Goal: Information Seeking & Learning: Learn about a topic

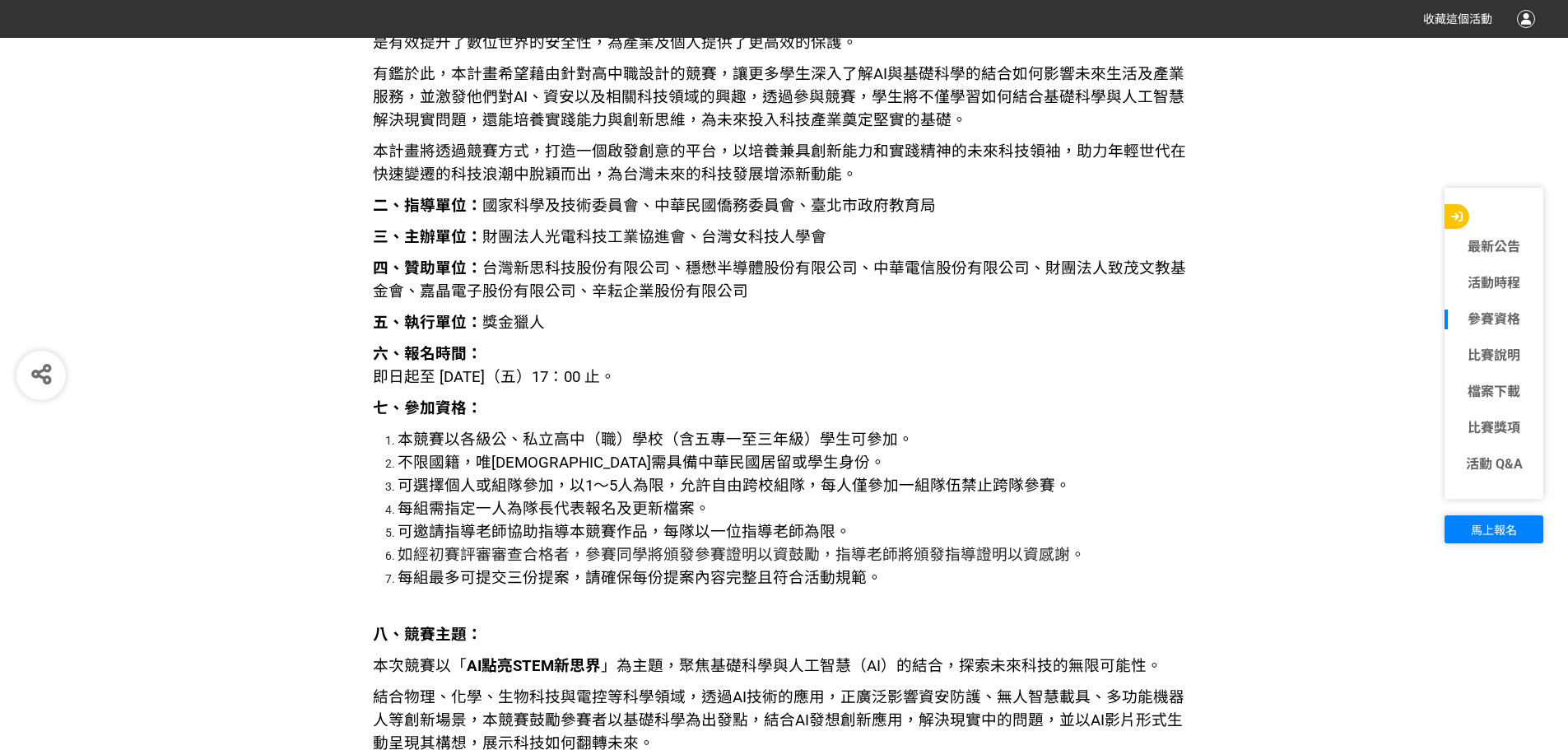
scroll to position [2058, 0]
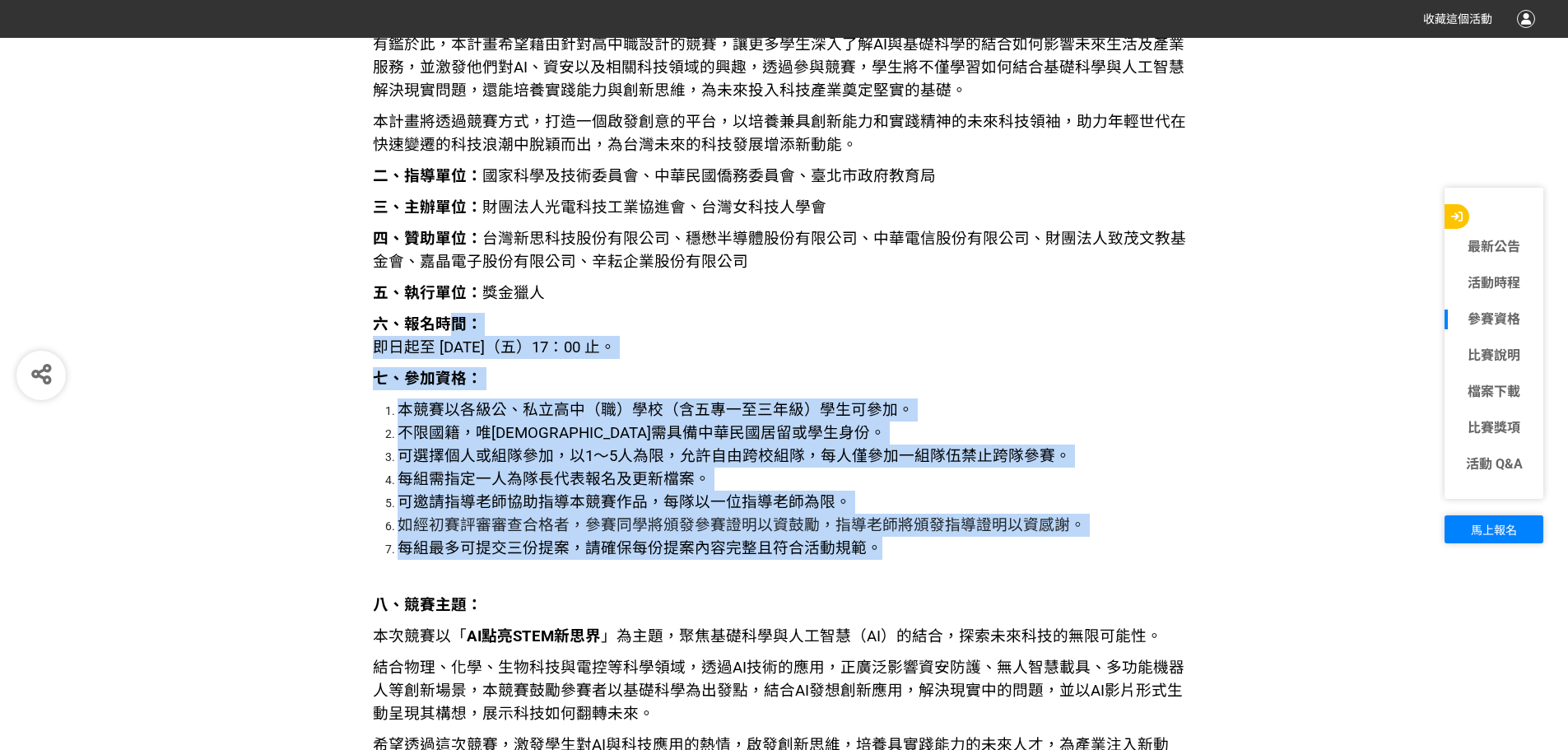
drag, startPoint x: 889, startPoint y: 542, endPoint x: 452, endPoint y: 327, distance: 487.0
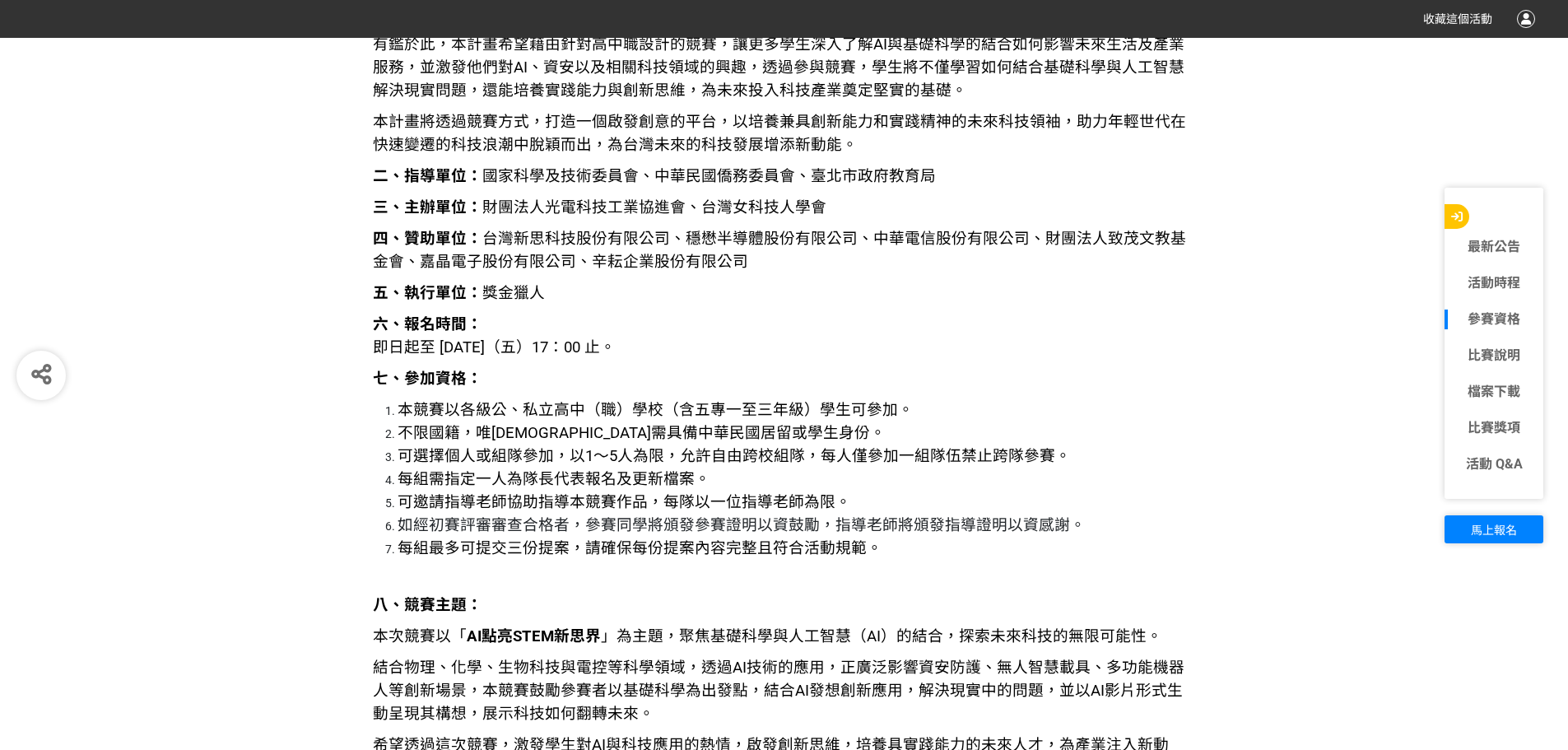
click at [466, 228] on p "四、贊助單位： 台灣新思科技股份有限公司、穩懋半導體股份有限公司、中華電信股份有限公司、財團法人致茂文教基金會、嘉晶電子股份有限公司、辛耘企業股份有限公司" at bounding box center [784, 250] width 824 height 46
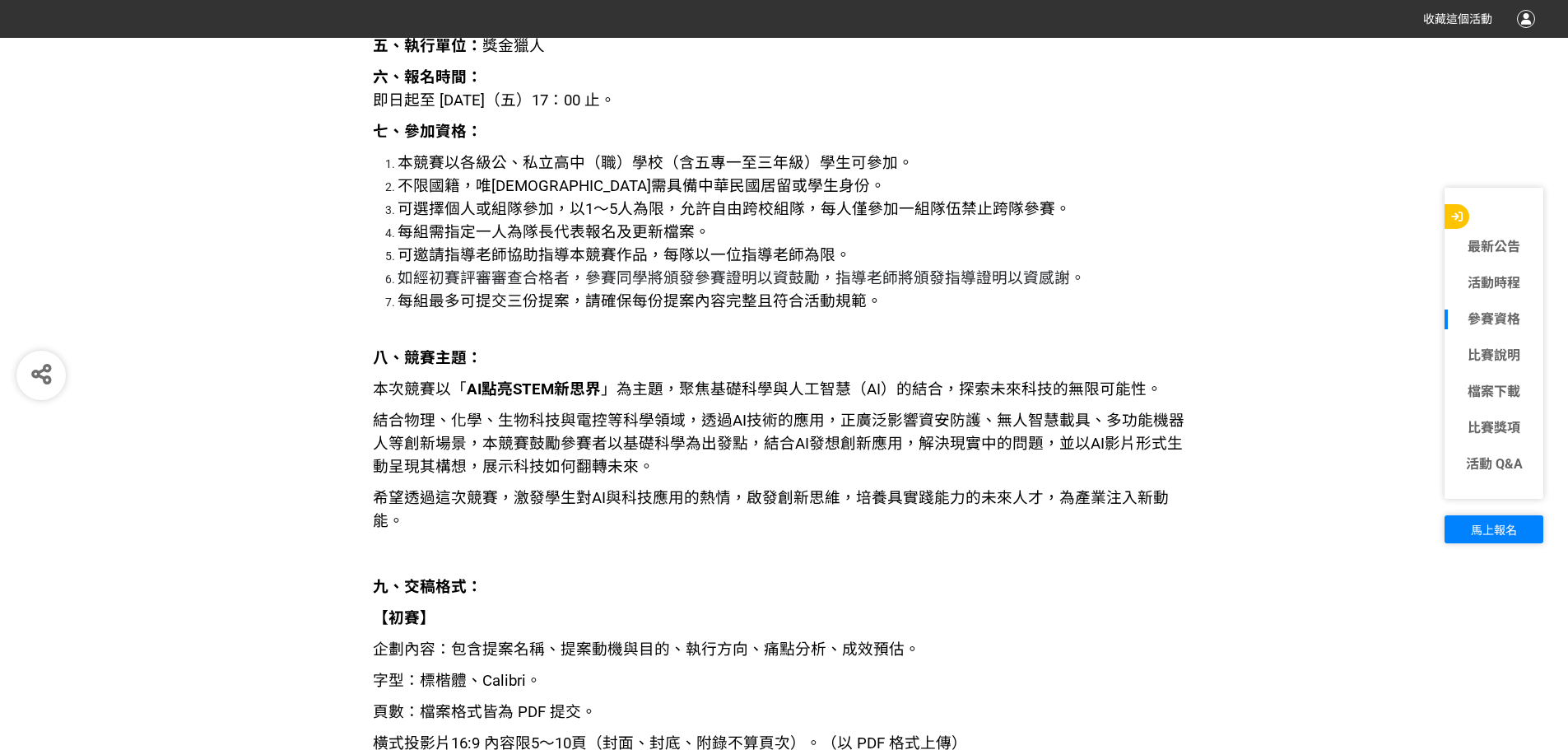
scroll to position [2223, 0]
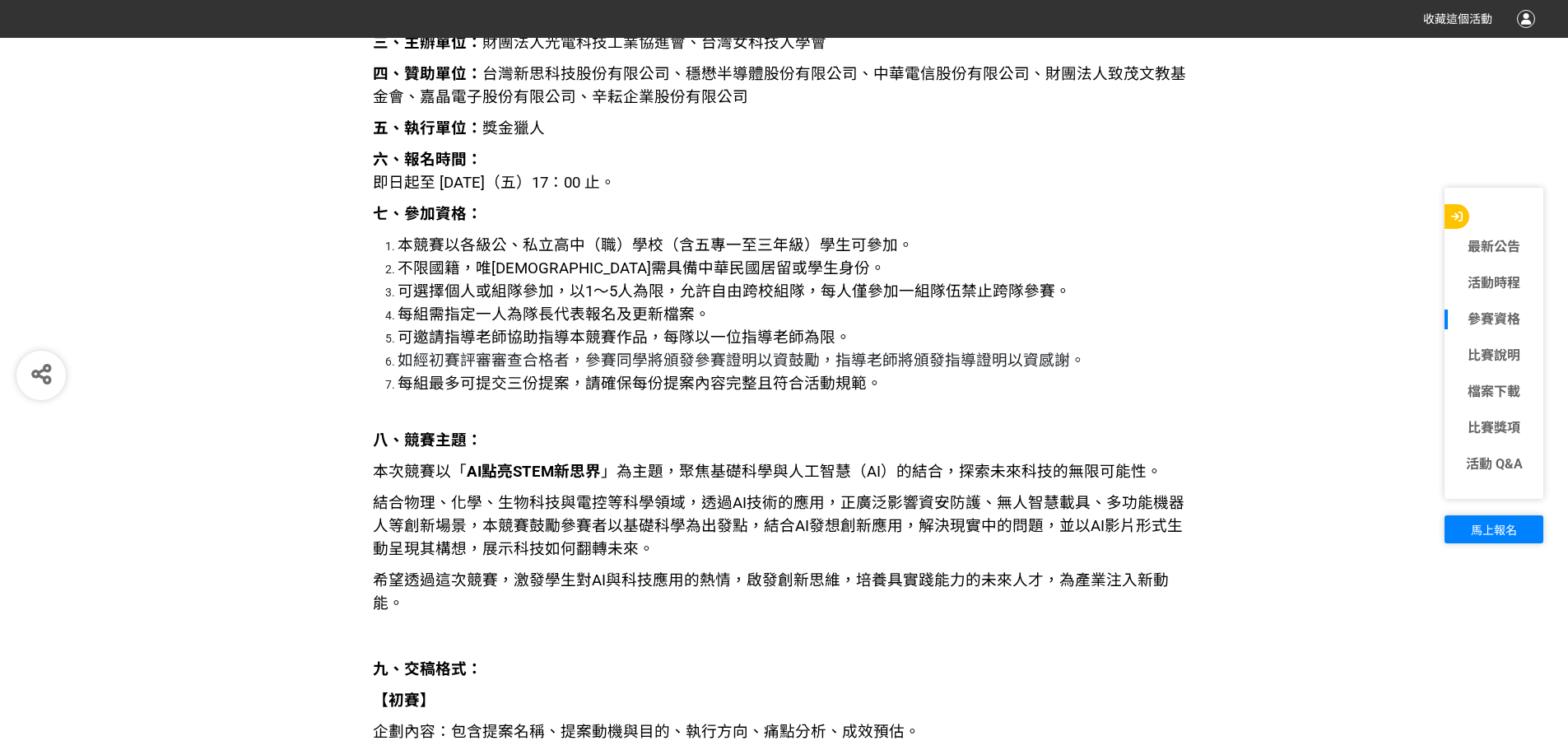
drag, startPoint x: 427, startPoint y: 186, endPoint x: 687, endPoint y: 186, distance: 260.0
click at [687, 186] on p "六、報名時間： 即日起至 [DATE]（五）17：00 止。" at bounding box center [784, 171] width 824 height 46
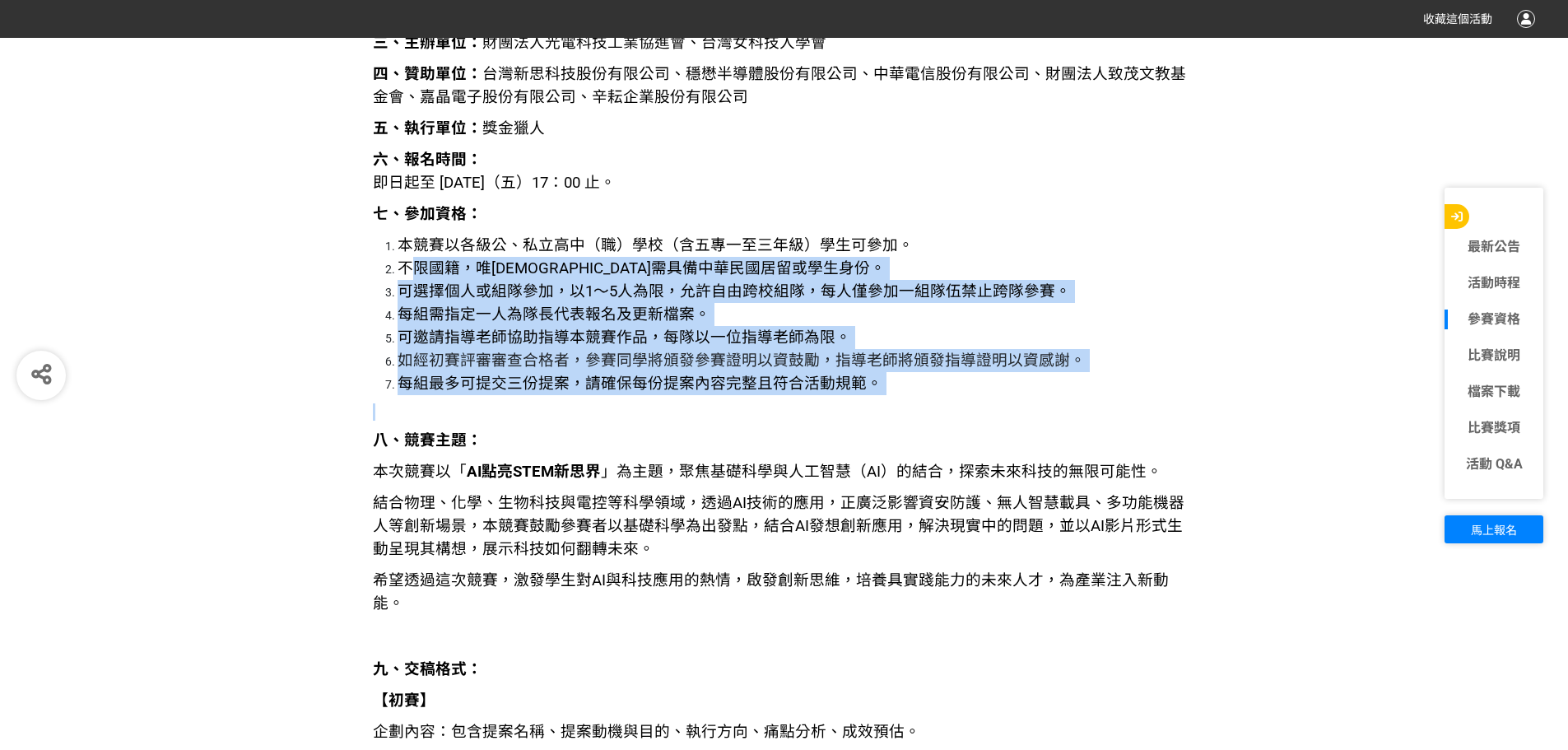
drag, startPoint x: 413, startPoint y: 270, endPoint x: 532, endPoint y: 401, distance: 177.0
click at [548, 359] on span "如經初賽評審審查合格者，參賽同學將頒發參賽證明以資鼓勵，指導老師將頒發指導證明以資感謝。" at bounding box center [742, 360] width 688 height 18
click at [560, 346] on span "可邀請指導老師協助指導本競賽作品，每隊以一位指導老師為限。" at bounding box center [624, 337] width 453 height 18
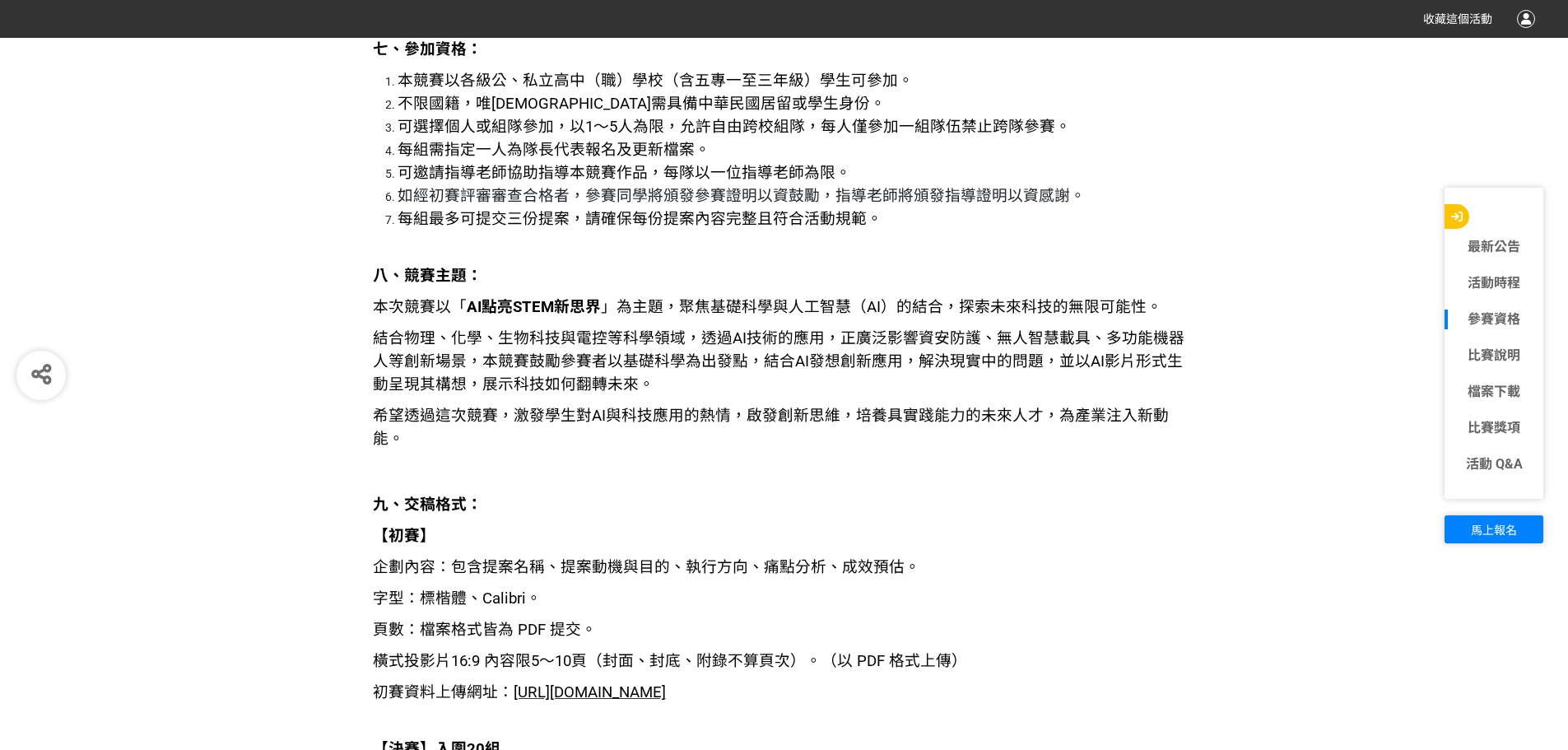
scroll to position [2470, 0]
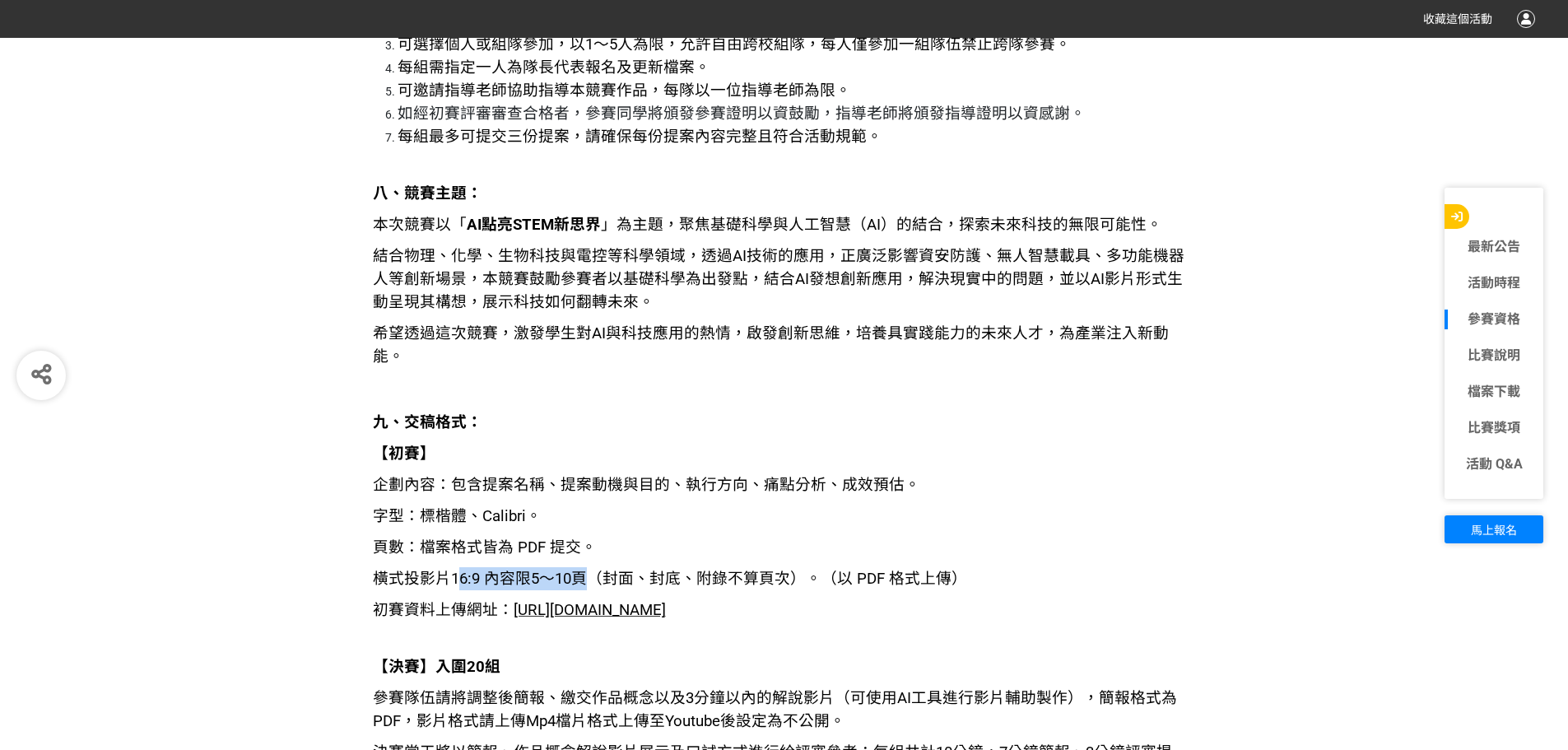
drag, startPoint x: 455, startPoint y: 552, endPoint x: 578, endPoint y: 549, distance: 123.0
click at [578, 570] on span "橫式投影片16:9 內容限5～10頁（封面、封底、附錄不算頁次）。（以 PDF 格式上傳）" at bounding box center [670, 578] width 594 height 18
click at [586, 570] on span "橫式投影片16:9 內容限5～10頁（封面、封底、附錄不算頁次）。（以 PDF 格式上傳）" at bounding box center [670, 578] width 594 height 18
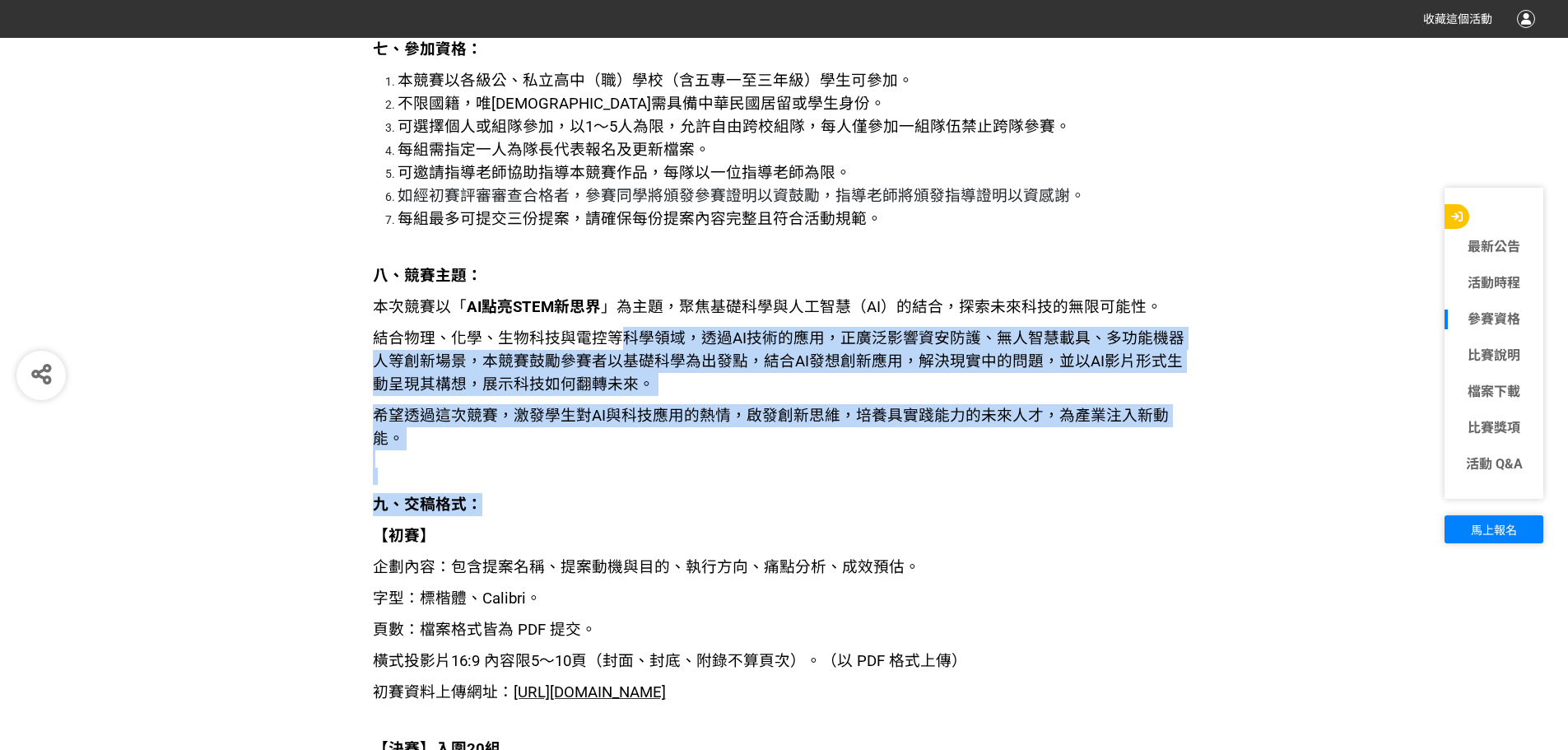
drag, startPoint x: 600, startPoint y: 346, endPoint x: 754, endPoint y: 480, distance: 204.1
click at [772, 377] on p "結合物理、化學、生物科技與電控等科學領域，透過AI技術的應用，正廣泛影響資安防護、無人智慧載具、多功能機器人等創新場景，本競賽鼓勵參賽者以基礎科學為出發點，結…" at bounding box center [784, 361] width 824 height 69
click at [752, 363] on span "結合物理、化學、生物科技與電控等科學領域，透過AI技術的應用，正廣泛影響資安防護、無人智慧載具、多功能機器人等創新場景，本競賽鼓勵參賽者以基礎科學為出發點，結…" at bounding box center [779, 361] width 812 height 64
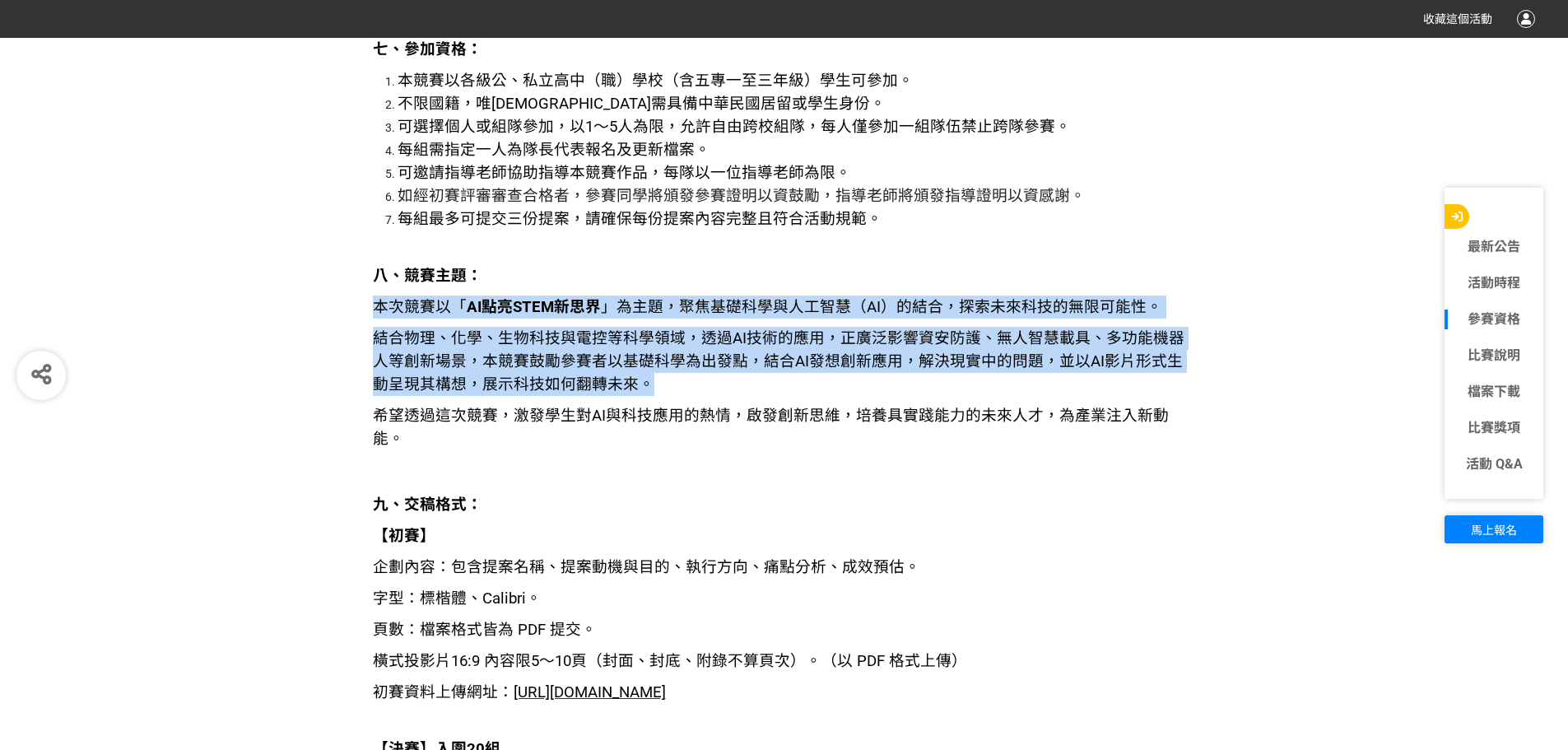
drag, startPoint x: 684, startPoint y: 381, endPoint x: 377, endPoint y: 309, distance: 315.3
click at [436, 313] on span "本次競賽以「 AI點亮STEM新思界 」為主題，聚焦基礎科學與人工智慧（AI）的結合，探索未來科技的無限可能性。" at bounding box center [768, 306] width 789 height 18
click at [438, 307] on span "本次競賽以「 AI點亮STEM新思界 」為主題，聚焦基礎科學與人工智慧（AI）的結合，探索未來科技的無限可能性。" at bounding box center [768, 306] width 789 height 18
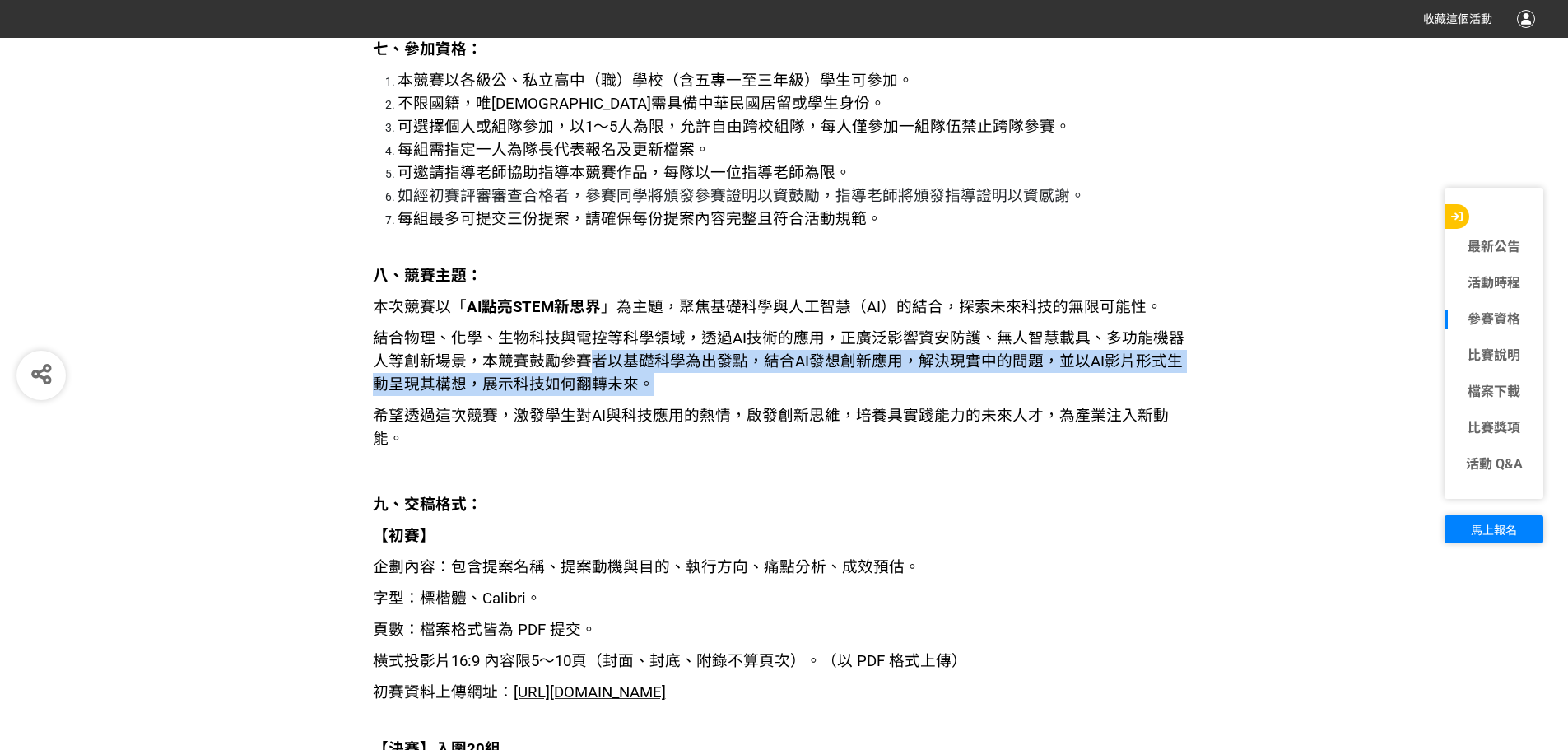
drag, startPoint x: 617, startPoint y: 381, endPoint x: 571, endPoint y: 366, distance: 48.4
click at [571, 366] on span "結合物理、化學、生物科技與電控等科學領域，透過AI技術的應用，正廣泛影響資安防護、無人智慧載具、多功能機器人等創新場景，本競賽鼓勵參賽者以基礎科學為出發點，結…" at bounding box center [779, 361] width 812 height 64
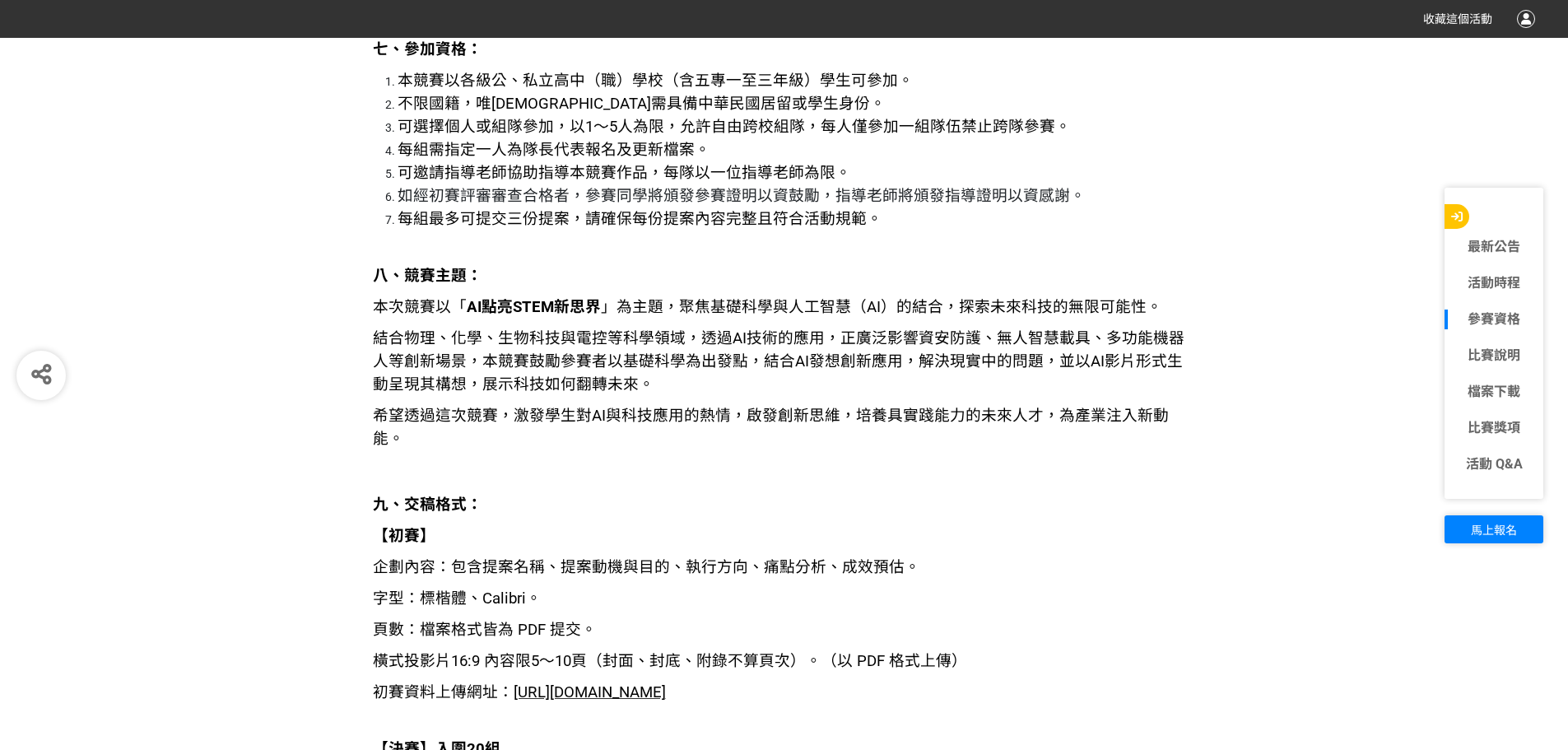
click at [557, 354] on span "結合物理、化學、生物科技與電控等科學領域，透過AI技術的應用，正廣泛影響資安防護、無人智慧載具、多功能機器人等創新場景，本競賽鼓勵參賽者以基礎科學為出發點，結…" at bounding box center [779, 361] width 812 height 64
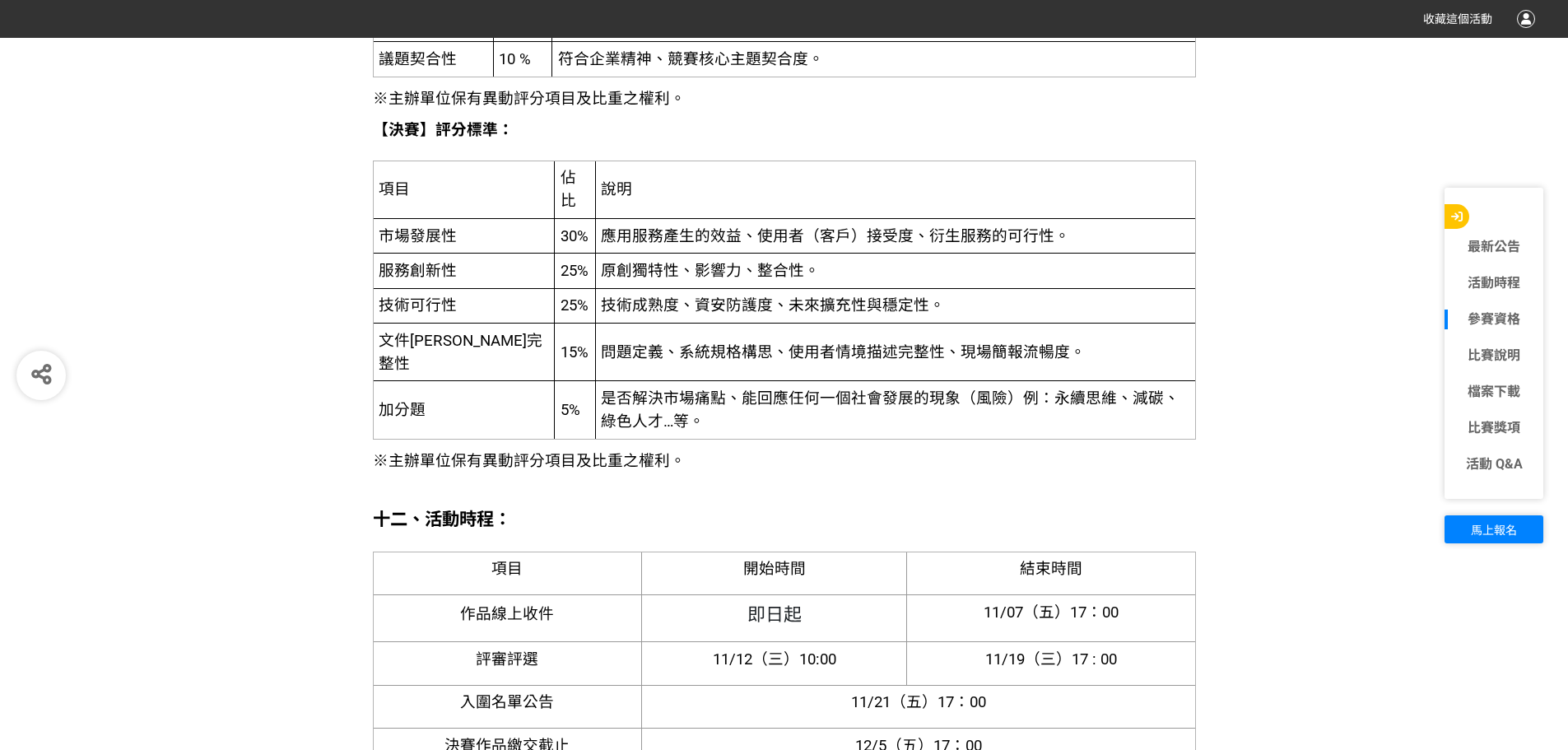
scroll to position [4117, 0]
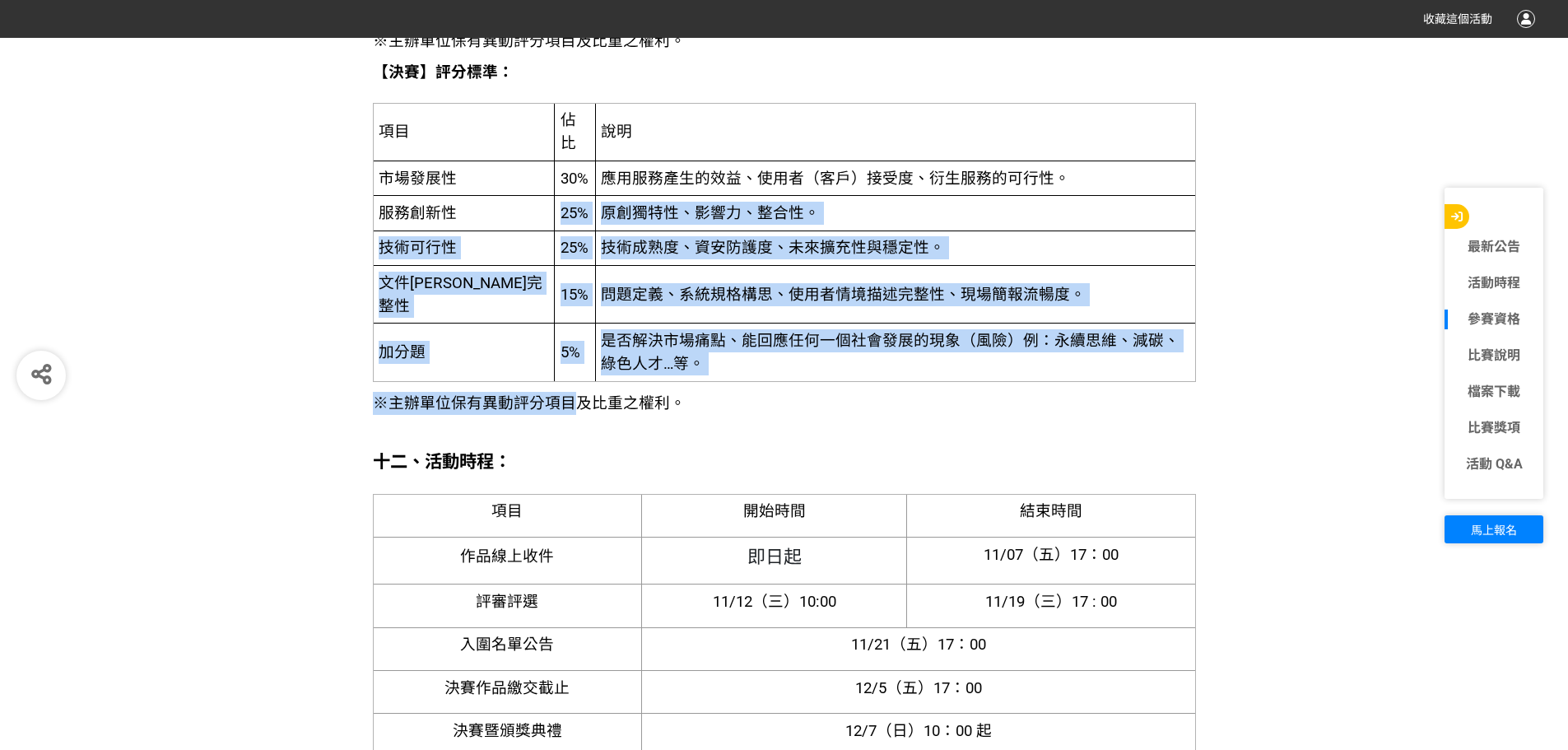
drag, startPoint x: 577, startPoint y: 382, endPoint x: 480, endPoint y: 197, distance: 208.9
click at [480, 197] on div "一、 競賽緣起： 在當今科技日新月異的時代，基礎科學與人工智慧（AI）的結合為我們提供了無限的探索與創新的機會，也為未來產業的發展帶來了無限可能性。 由於AI…" at bounding box center [784, 317] width 824 height 5985
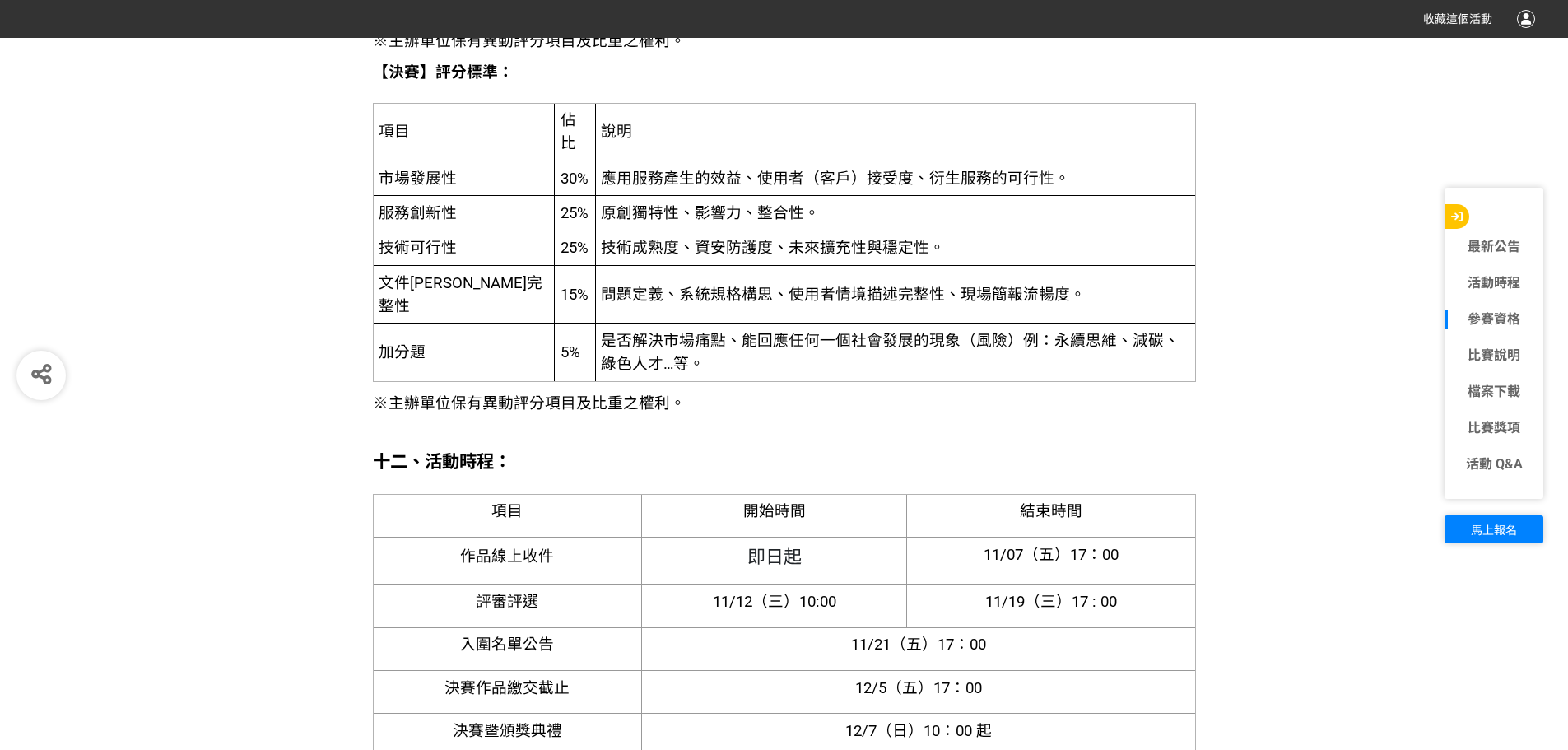
click at [561, 185] on span "30%" at bounding box center [575, 178] width 28 height 18
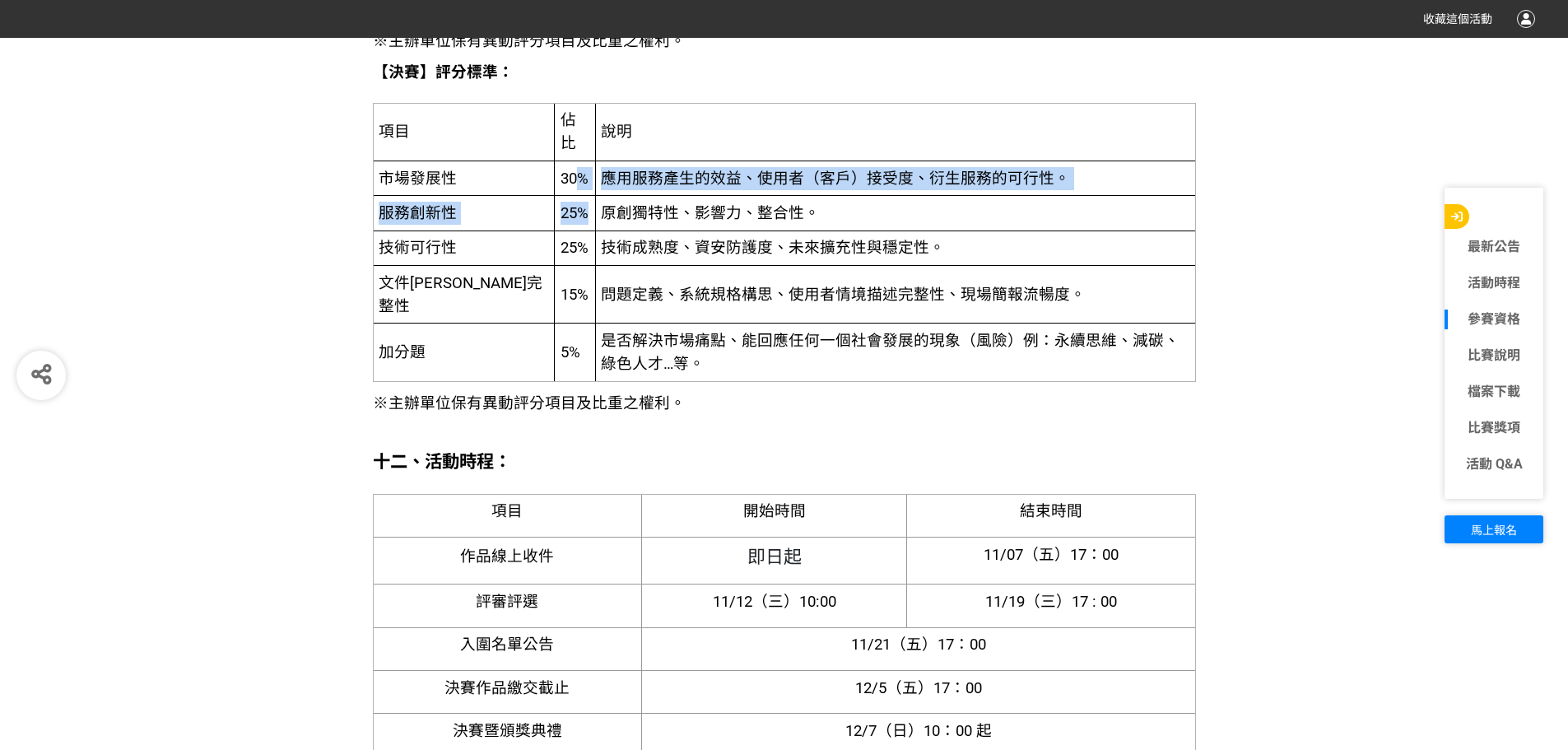
drag, startPoint x: 508, startPoint y: 164, endPoint x: 519, endPoint y: 197, distance: 34.8
click at [519, 197] on tbody "項目 佔比 說明 市場發展性 30% 應用服務產生的效益、使用者（客戶）接受度、衍生服務的可行性。 服務創新性 25% 原創獨特性、影響力、整合性。 技術可行…" at bounding box center [784, 242] width 823 height 278
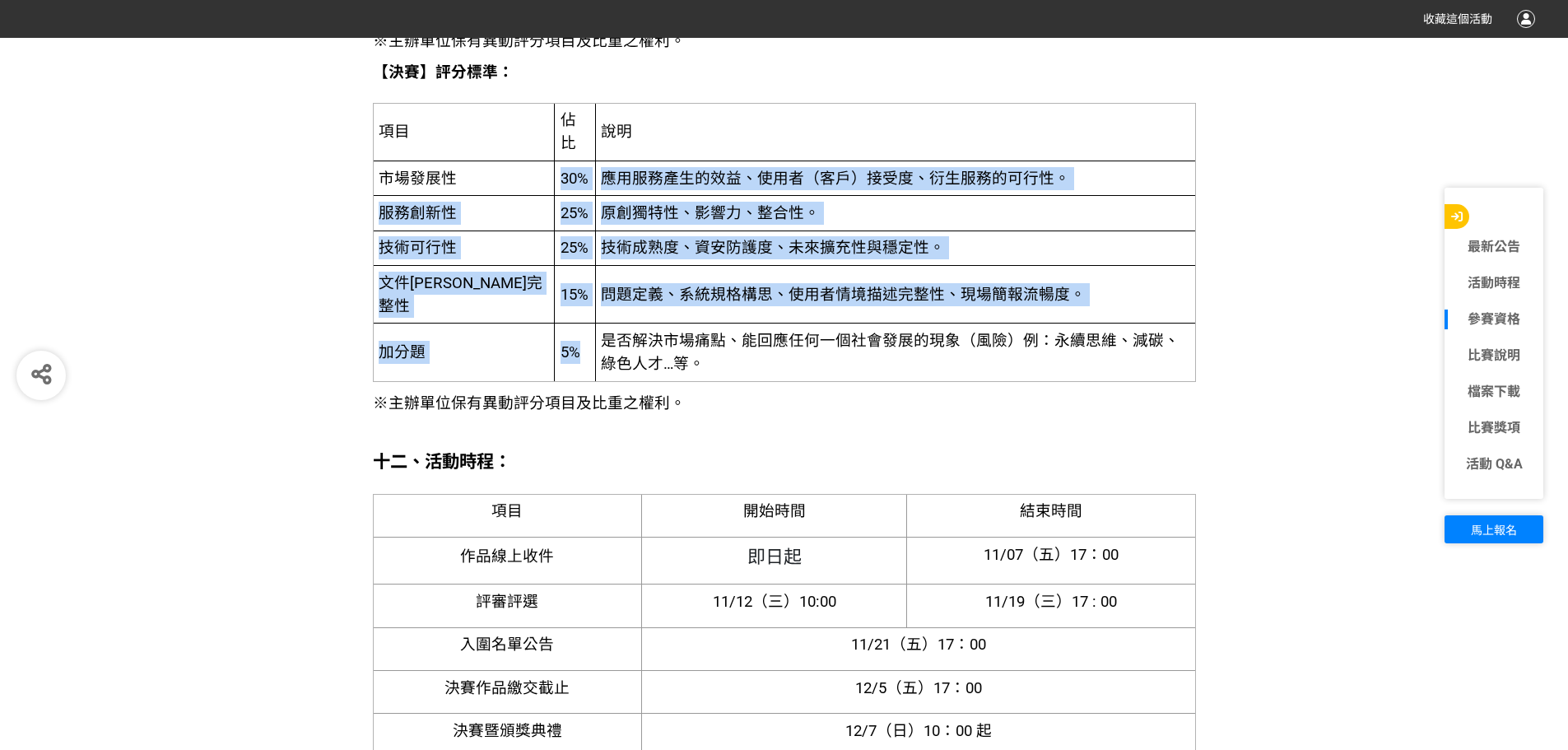
drag, startPoint x: 489, startPoint y: 167, endPoint x: 510, endPoint y: 357, distance: 191.2
click at [510, 357] on tbody "項目 佔比 說明 市場發展性 30% 應用服務產生的效益、使用者（客戶）接受度、衍生服務的可行性。 服務創新性 25% 原創獨特性、影響力、整合性。 技術可行…" at bounding box center [784, 242] width 823 height 278
click at [595, 227] on td "原創獨特性、影響力、整合性。" at bounding box center [895, 213] width 600 height 35
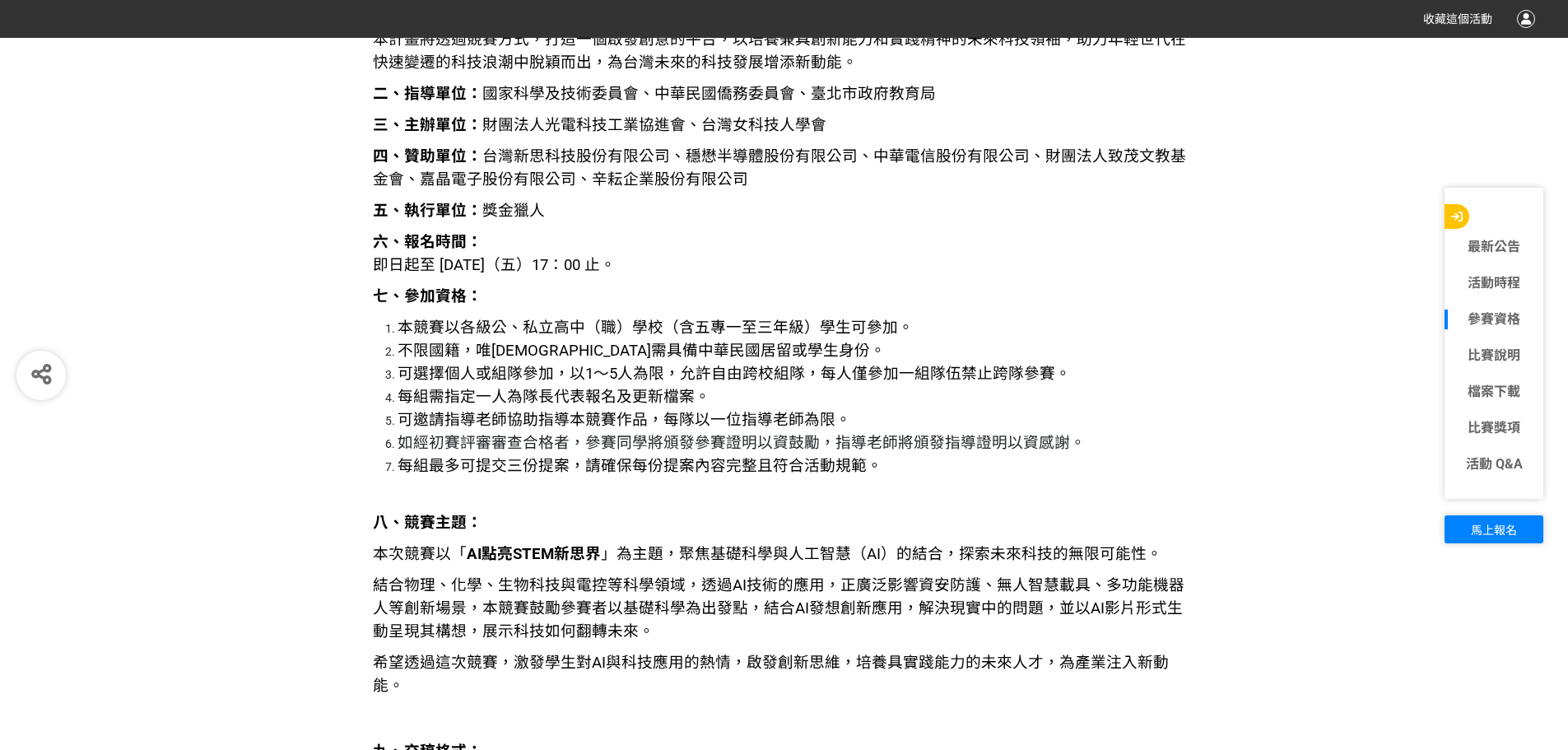
scroll to position [2223, 0]
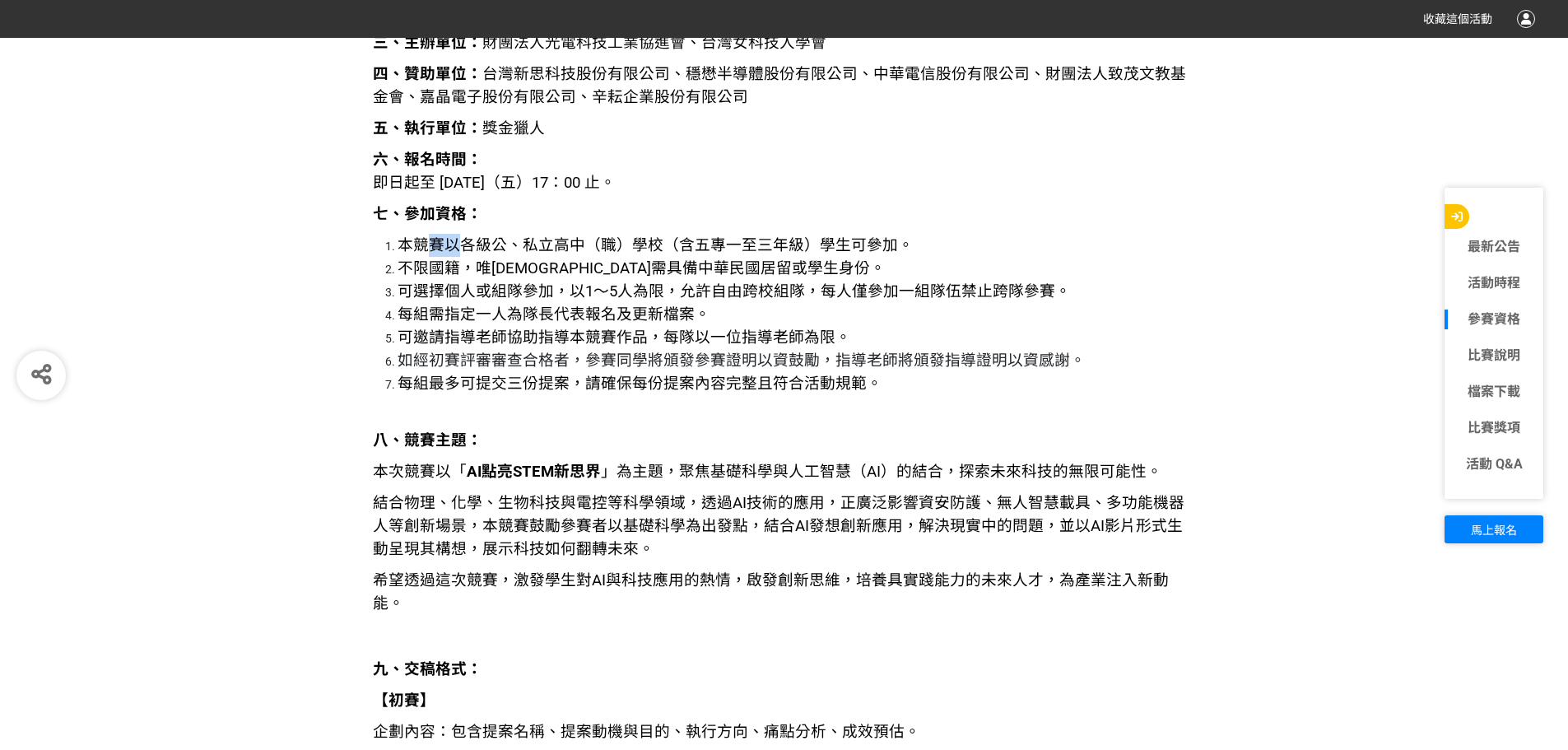
drag, startPoint x: 477, startPoint y: 259, endPoint x: 430, endPoint y: 244, distance: 49.3
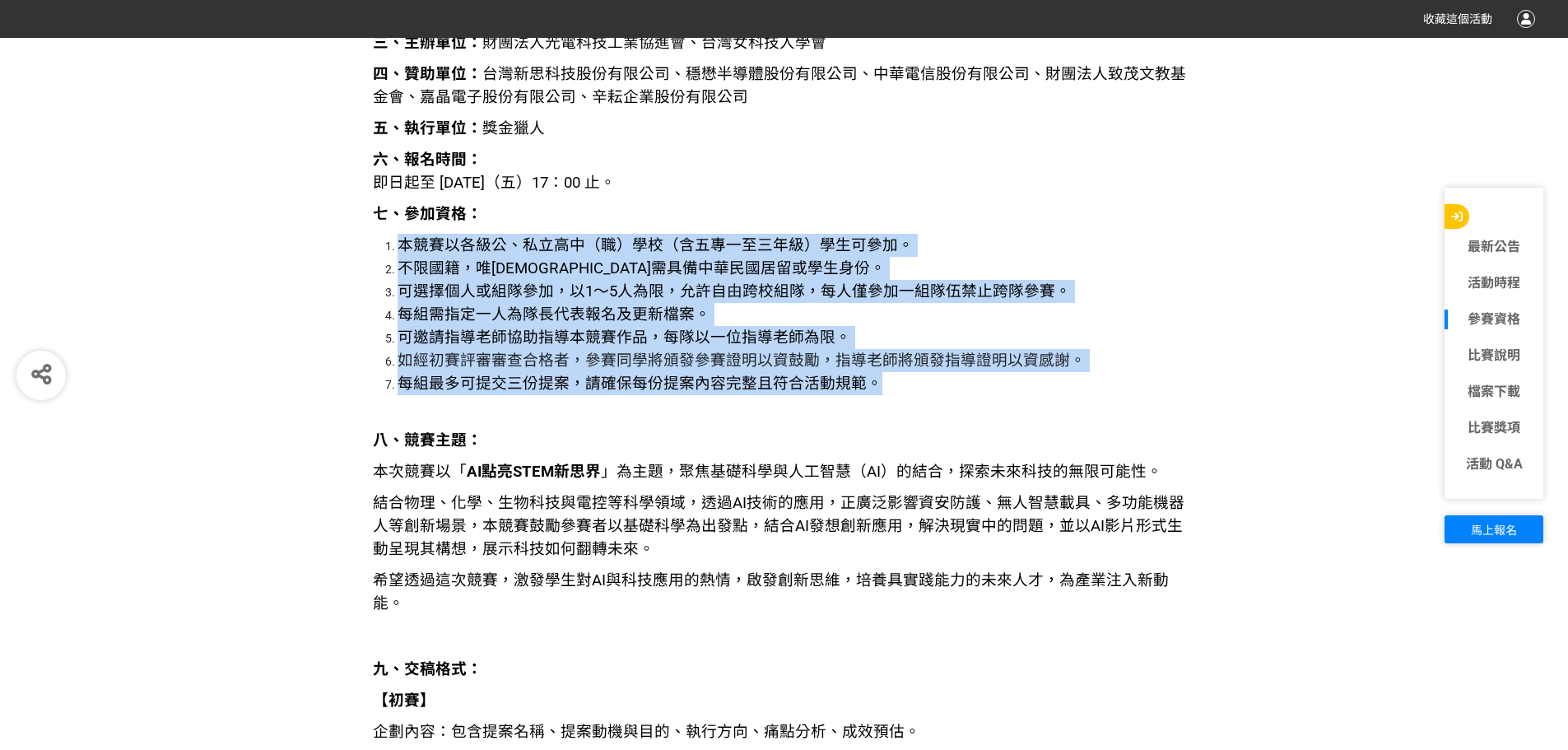
drag, startPoint x: 399, startPoint y: 235, endPoint x: 868, endPoint y: 348, distance: 482.4
click at [901, 374] on ol "本競賽以各級公、私立高中（職）學校（含五專一至三年級）學生可參加。 不限國籍，唯外籍人士需具備中華民國居留或學生身份。 可選擇個人或組隊參加，以1～5人為限，…" at bounding box center [784, 314] width 824 height 161
drag, startPoint x: 544, startPoint y: 272, endPoint x: 851, endPoint y: 459, distance: 359.5
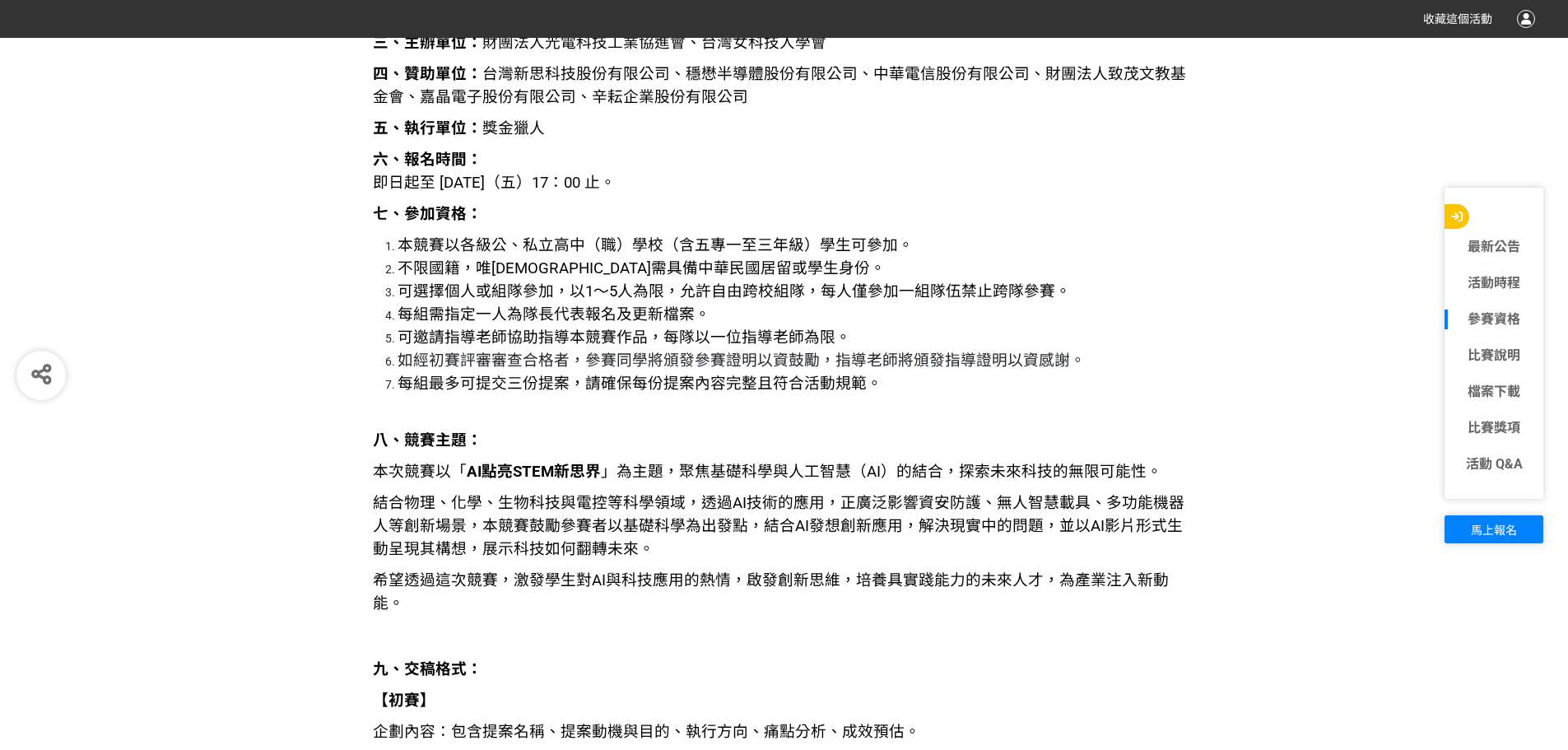
drag, startPoint x: 851, startPoint y: 459, endPoint x: 751, endPoint y: 466, distance: 100.2
drag, startPoint x: 751, startPoint y: 466, endPoint x: 585, endPoint y: 363, distance: 195.4
click at [570, 358] on span "如經初賽評審審查合格者，參賽同學將頒發參賽證明以資鼓勵，指導老師將頒發指導證明以資感謝。" at bounding box center [742, 360] width 688 height 18
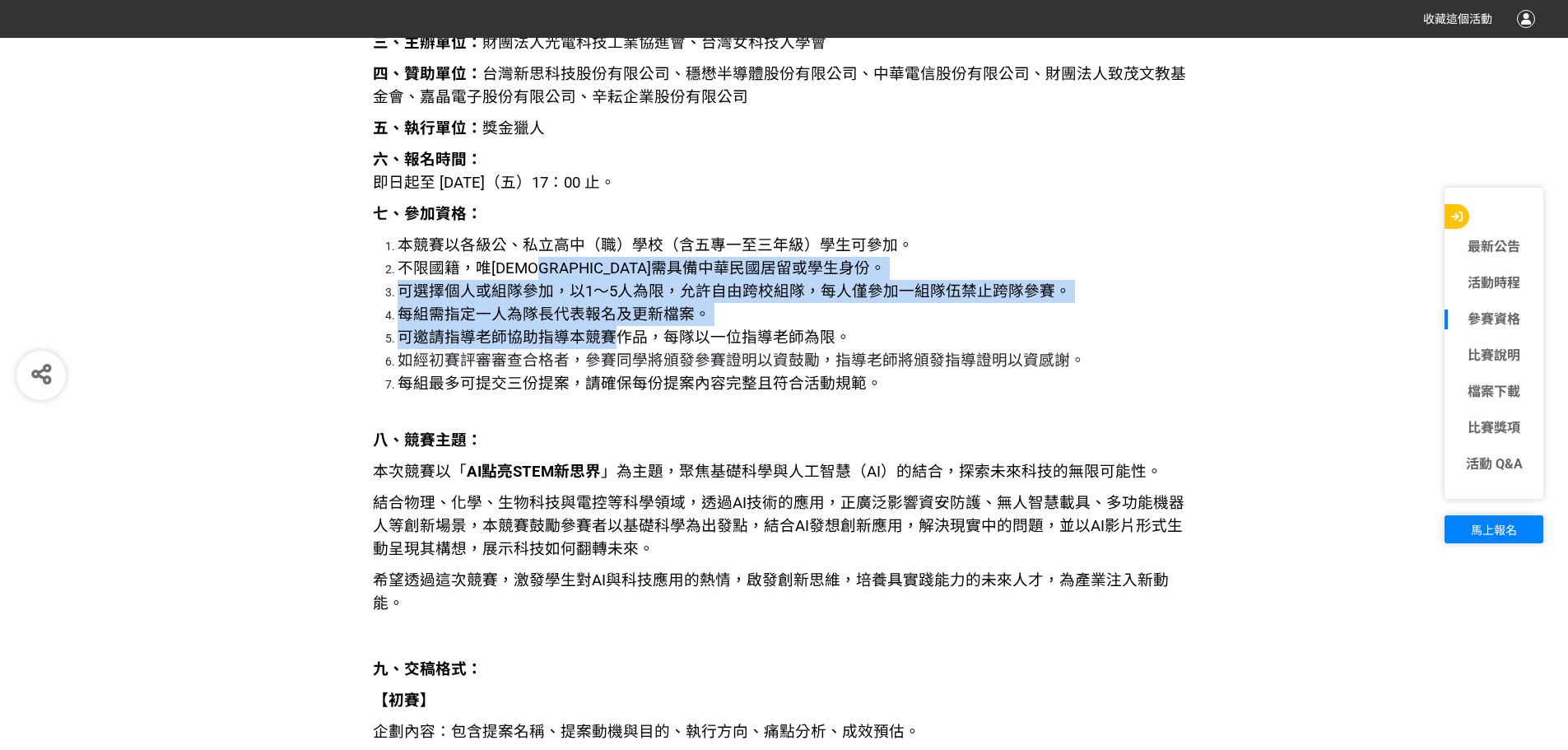
drag, startPoint x: 620, startPoint y: 341, endPoint x: 564, endPoint y: 261, distance: 97.7
click at [564, 261] on ol "本競賽以各級公、私立高中（職）學校（含五專一至三年級）學生可參加。 不限國籍，唯外籍人士需具備中華民國居留或學生身份。 可選擇個人或組隊參加，以1～5人為限，…" at bounding box center [784, 314] width 824 height 161
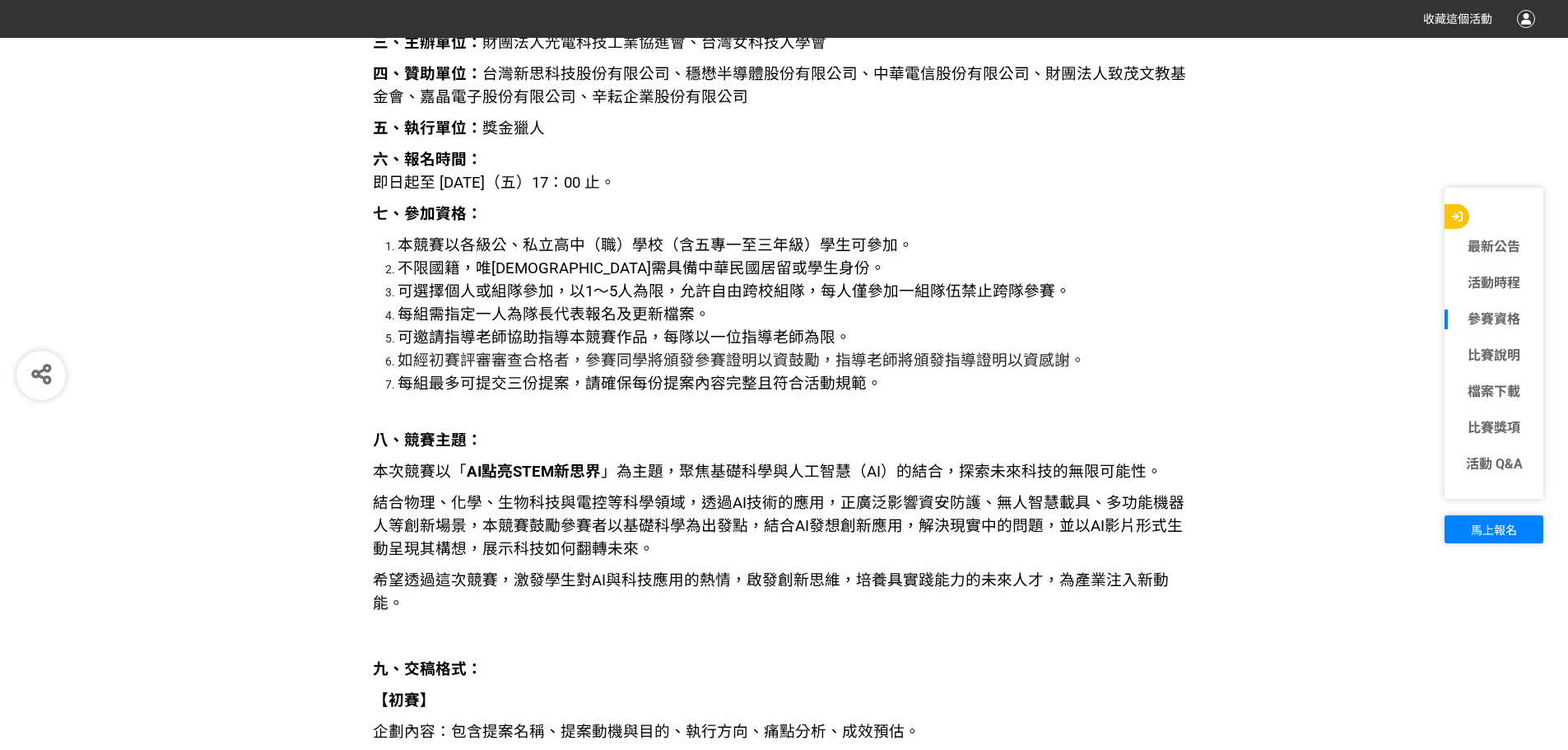
click at [554, 254] on span "本競賽以各級公、私立高中（職）學校（含五專一至三年級）學生可參加。" at bounding box center [655, 244] width 516 height 18
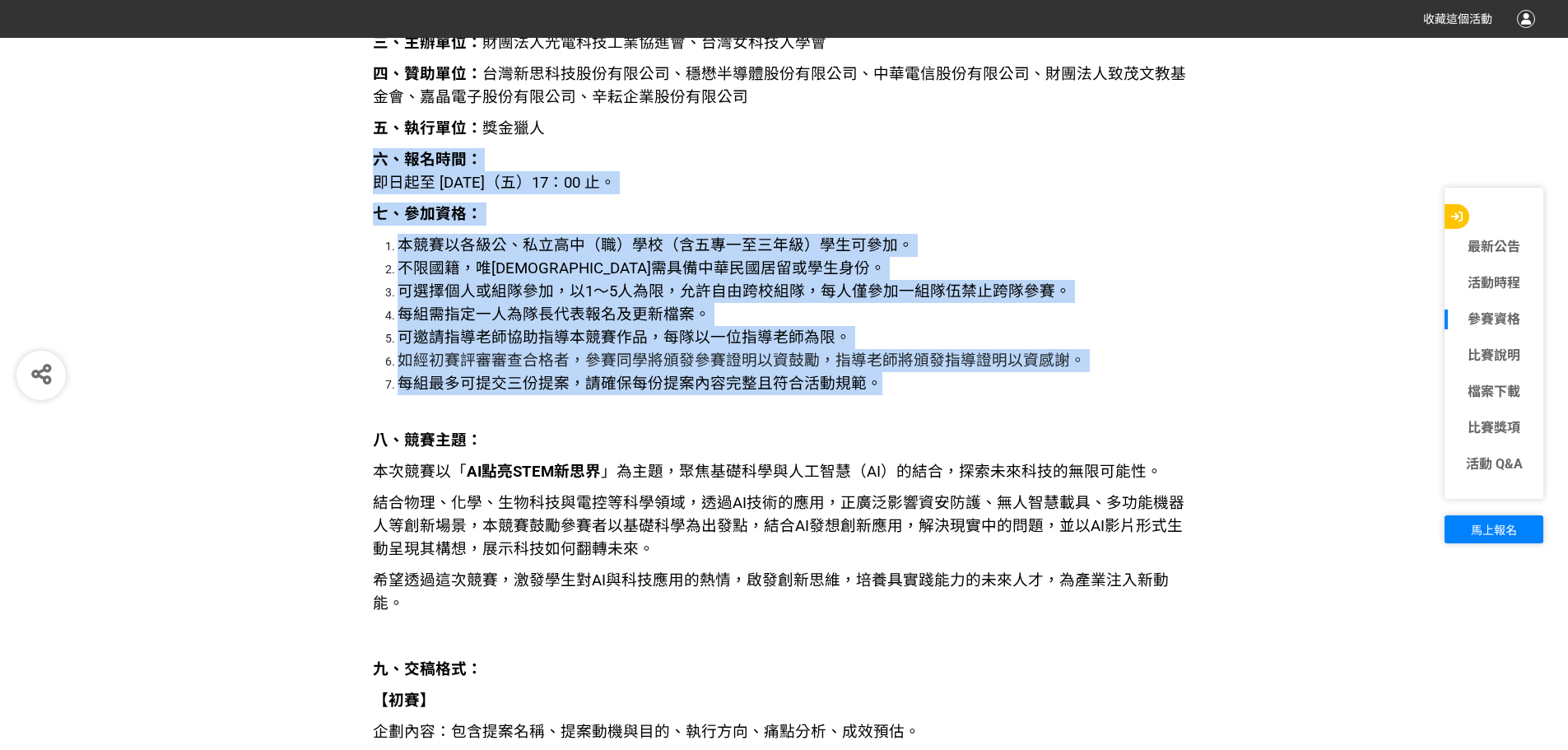
drag, startPoint x: 880, startPoint y: 389, endPoint x: 370, endPoint y: 163, distance: 557.8
click at [452, 267] on span "不限國籍，唯[DEMOGRAPHIC_DATA]需具備中華民國居留或學生身份。" at bounding box center [641, 268] width 488 height 18
click at [488, 333] on span "可邀請指導老師協助指導本競賽作品，每隊以一位指導老師為限。" at bounding box center [624, 337] width 453 height 18
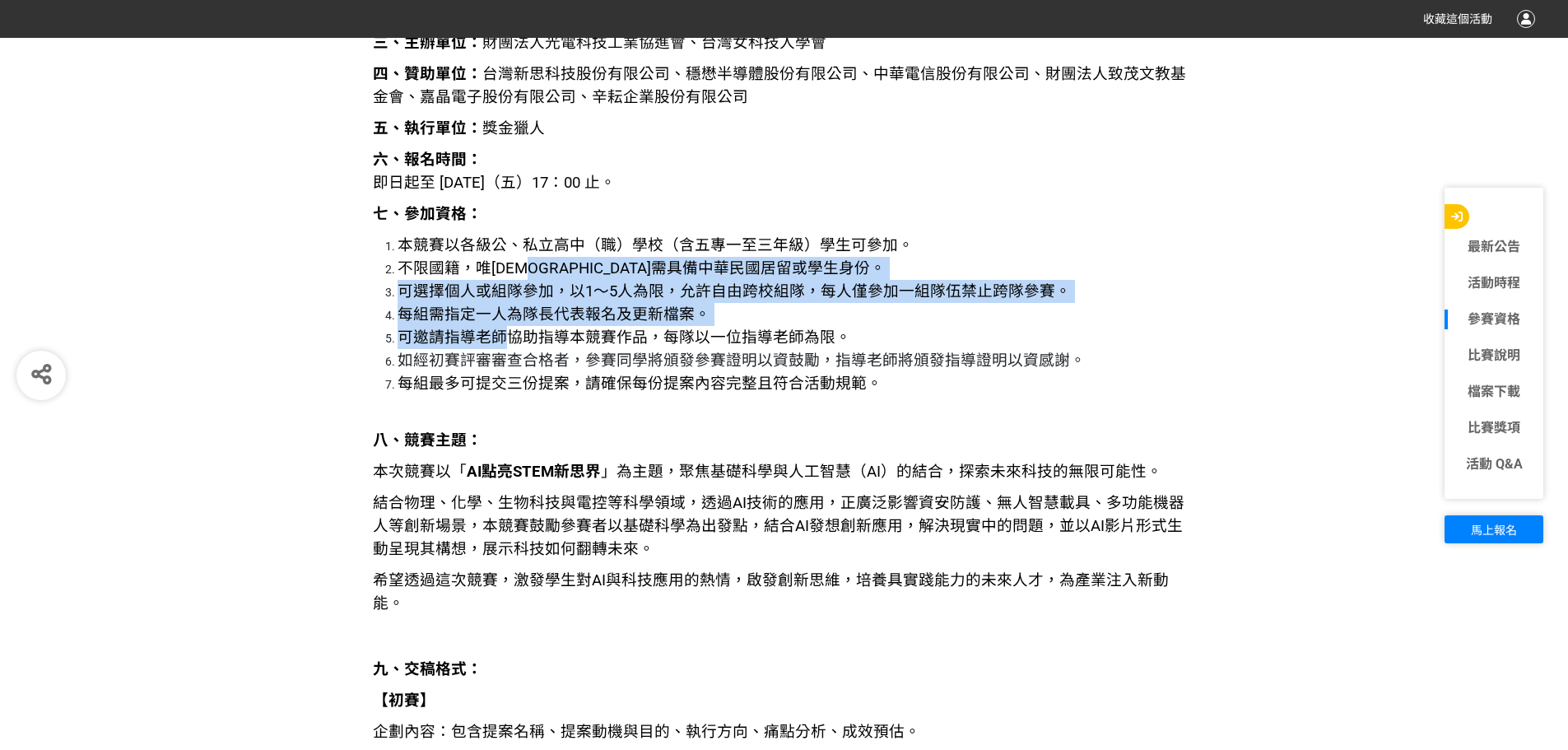
drag, startPoint x: 501, startPoint y: 329, endPoint x: 555, endPoint y: 270, distance: 80.0
click at [555, 270] on ol "本競賽以各級公、私立高中（職）學校（含五專一至三年級）學生可參加。 不限國籍，唯外籍人士需具備中華民國居留或學生身份。 可選擇個人或組隊參加，以1～5人為限，…" at bounding box center [784, 314] width 824 height 161
click at [540, 313] on span "每組需指定一人為隊長代表報名及更新檔案。" at bounding box center [553, 313] width 312 height 18
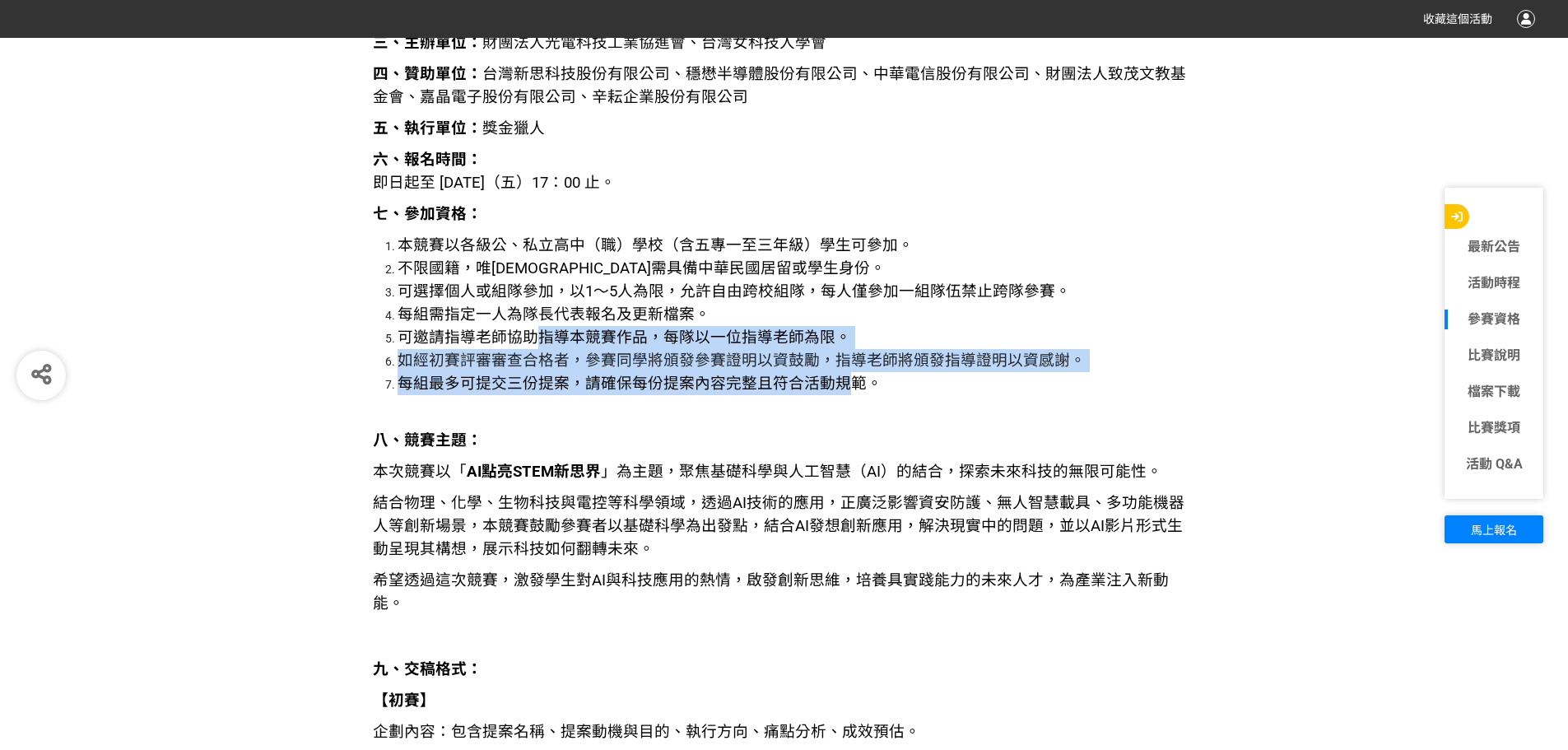
drag, startPoint x: 548, startPoint y: 354, endPoint x: 842, endPoint y: 382, distance: 295.3
click at [840, 383] on ol "本競賽以各級公、私立高中（職）學校（含五專一至三年級）學生可參加。 不限國籍，唯外籍人士需具備中華民國居留或學生身份。 可選擇個人或組隊參加，以1～5人為限，…" at bounding box center [784, 314] width 824 height 161
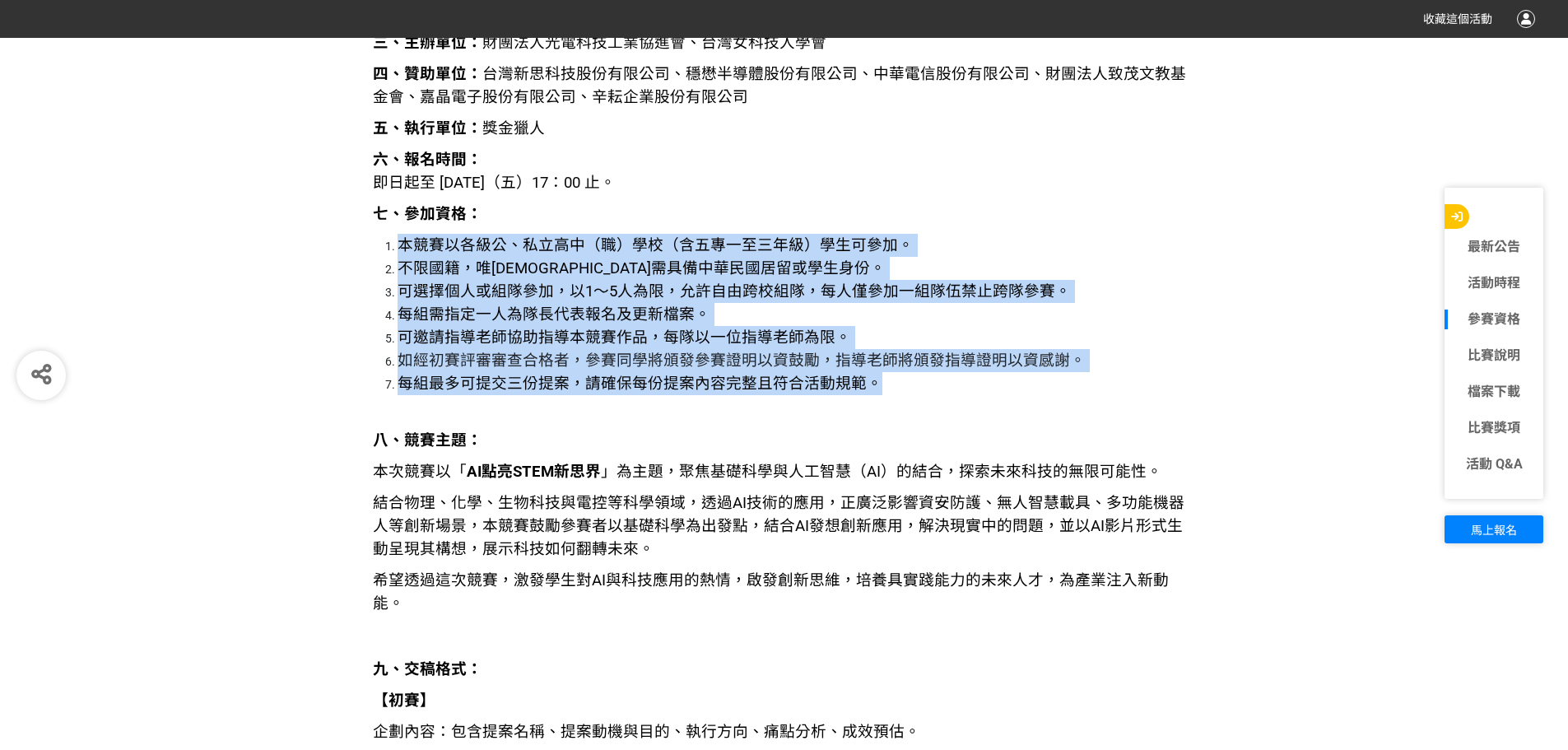
drag, startPoint x: 888, startPoint y: 383, endPoint x: 398, endPoint y: 252, distance: 507.2
click at [398, 252] on ol "本競賽以各級公、私立高中（職）學校（含五專一至三年級）學生可參加。 不限國籍，唯外籍人士需具備中華民國居留或學生身份。 可選擇個人或組隊參加，以1～5人為限，…" at bounding box center [784, 314] width 824 height 161
click at [497, 312] on span "每組需指定一人為隊長代表報名及更新檔案。" at bounding box center [553, 313] width 312 height 18
